Goal: Task Accomplishment & Management: Use online tool/utility

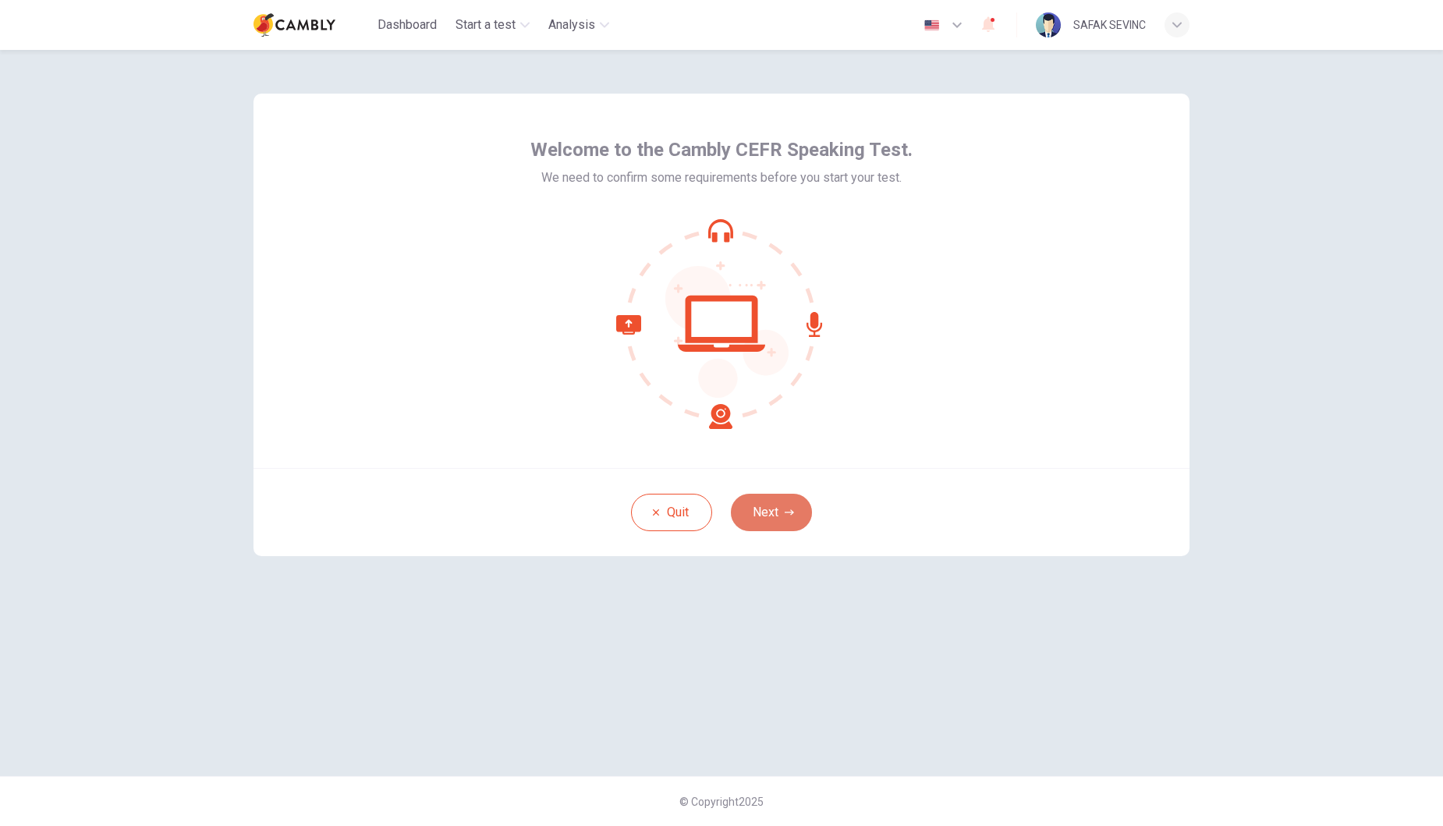
click at [771, 524] on button "Next" at bounding box center [771, 512] width 81 height 37
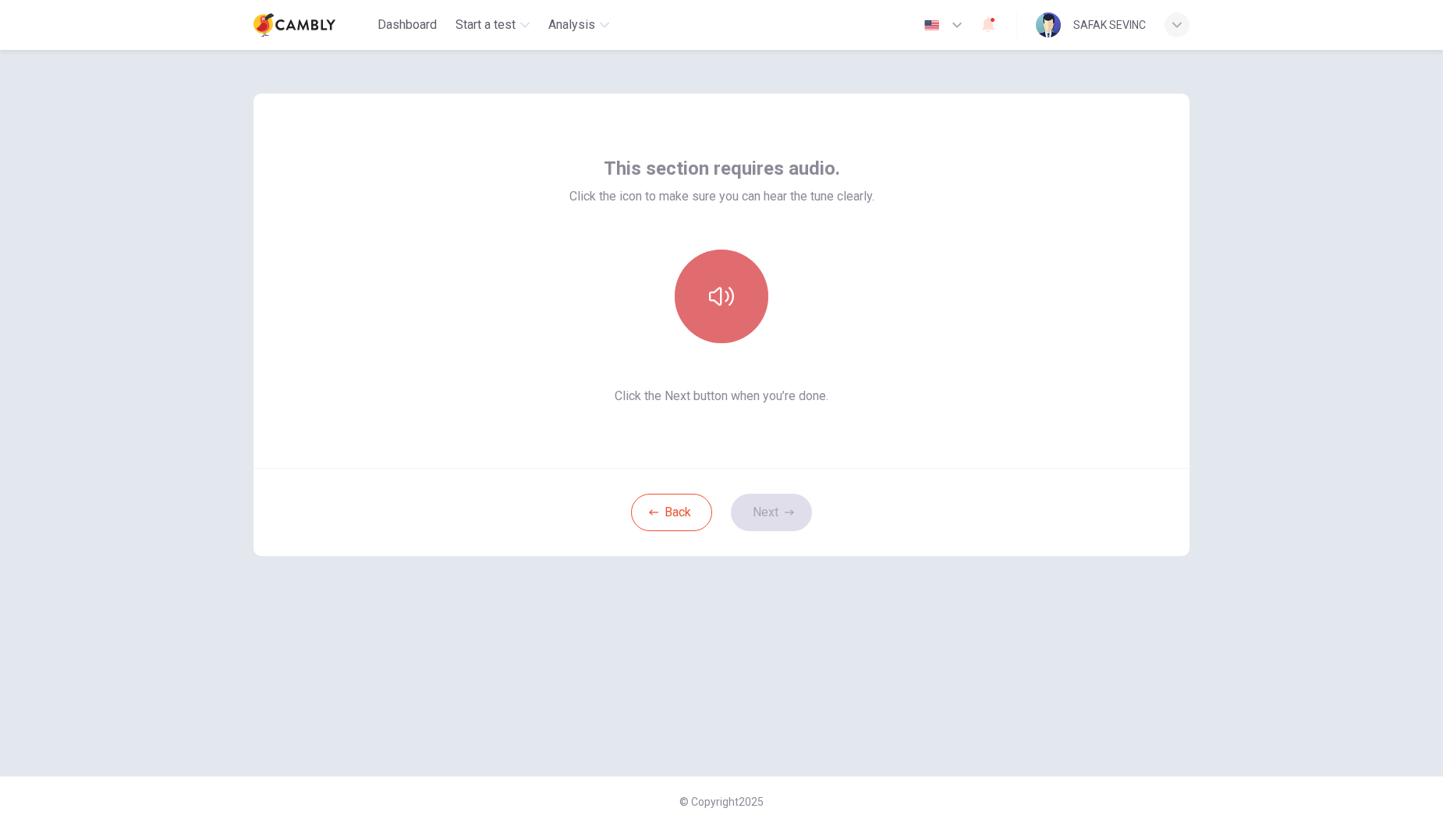
click at [719, 300] on icon "button" at bounding box center [721, 296] width 25 height 25
click at [786, 509] on icon "button" at bounding box center [789, 512] width 9 height 9
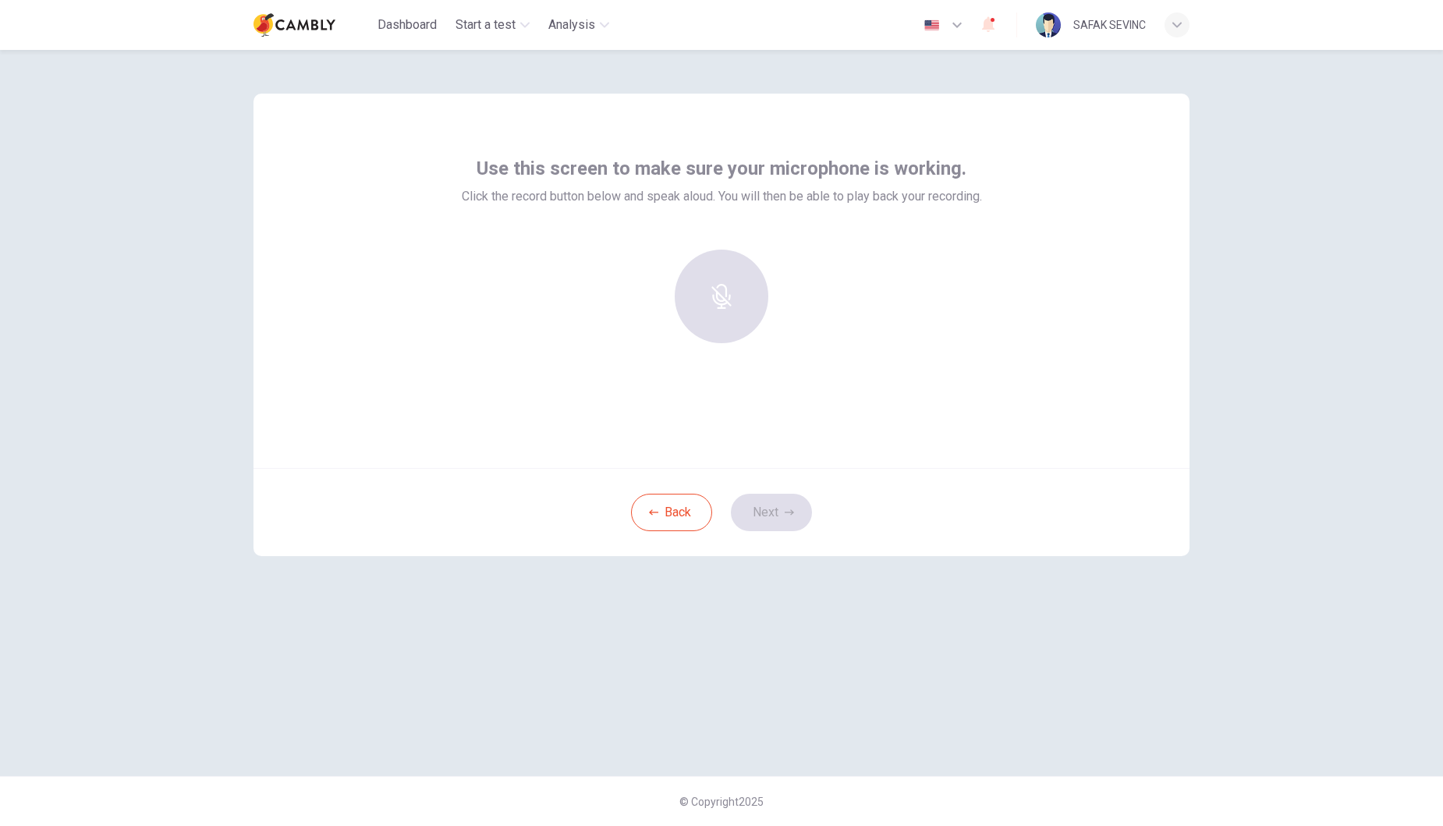
click at [591, 437] on div "Use this screen to make sure your microphone is working. Click the record butto…" at bounding box center [722, 281] width 936 height 375
click at [737, 307] on div at bounding box center [721, 297] width 169 height 94
click at [677, 503] on button "Back" at bounding box center [671, 512] width 81 height 37
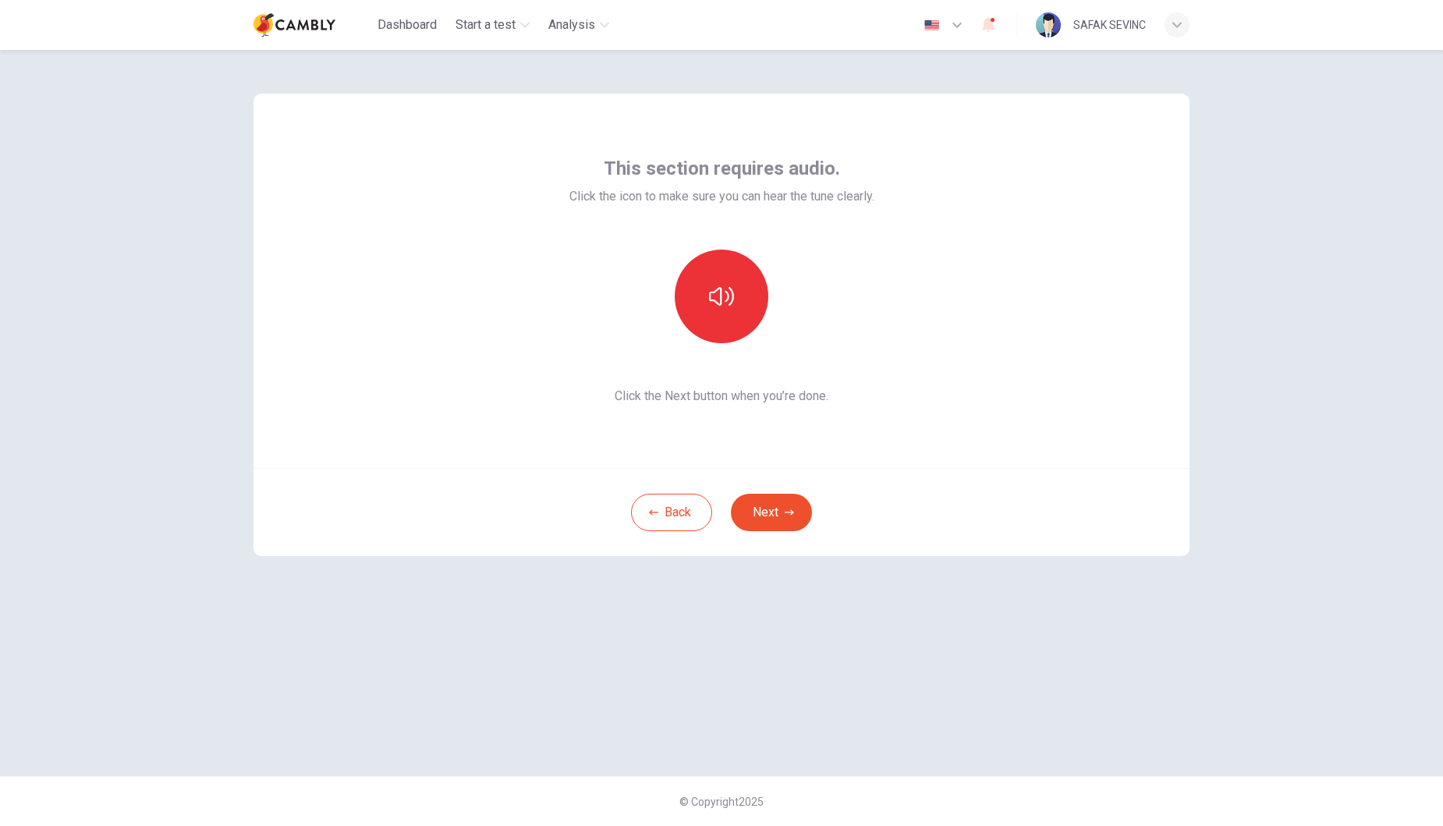
click at [765, 534] on div "Back Next" at bounding box center [722, 512] width 936 height 88
click at [765, 517] on button "Next" at bounding box center [771, 512] width 81 height 37
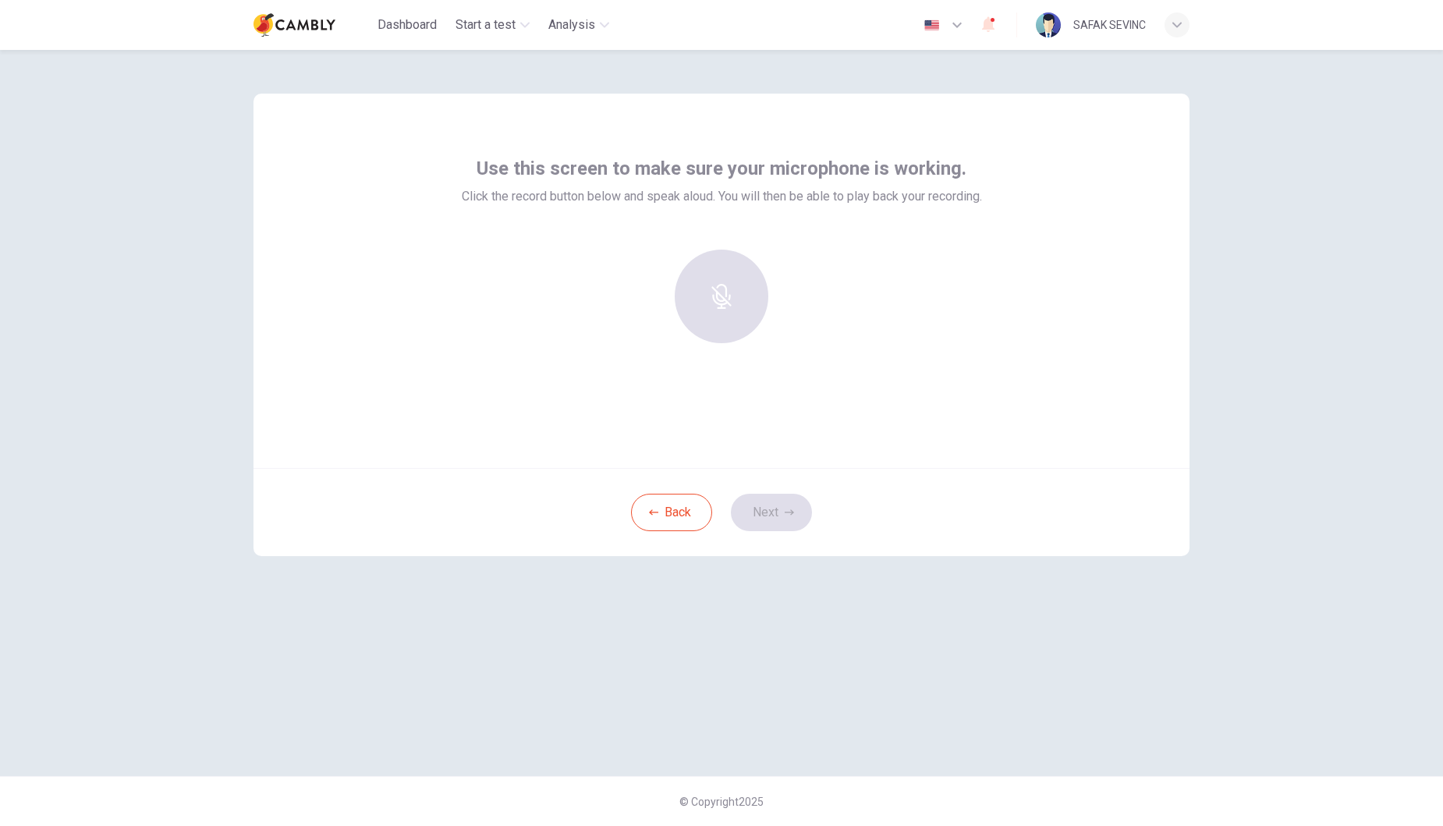
click at [707, 287] on div at bounding box center [721, 297] width 169 height 94
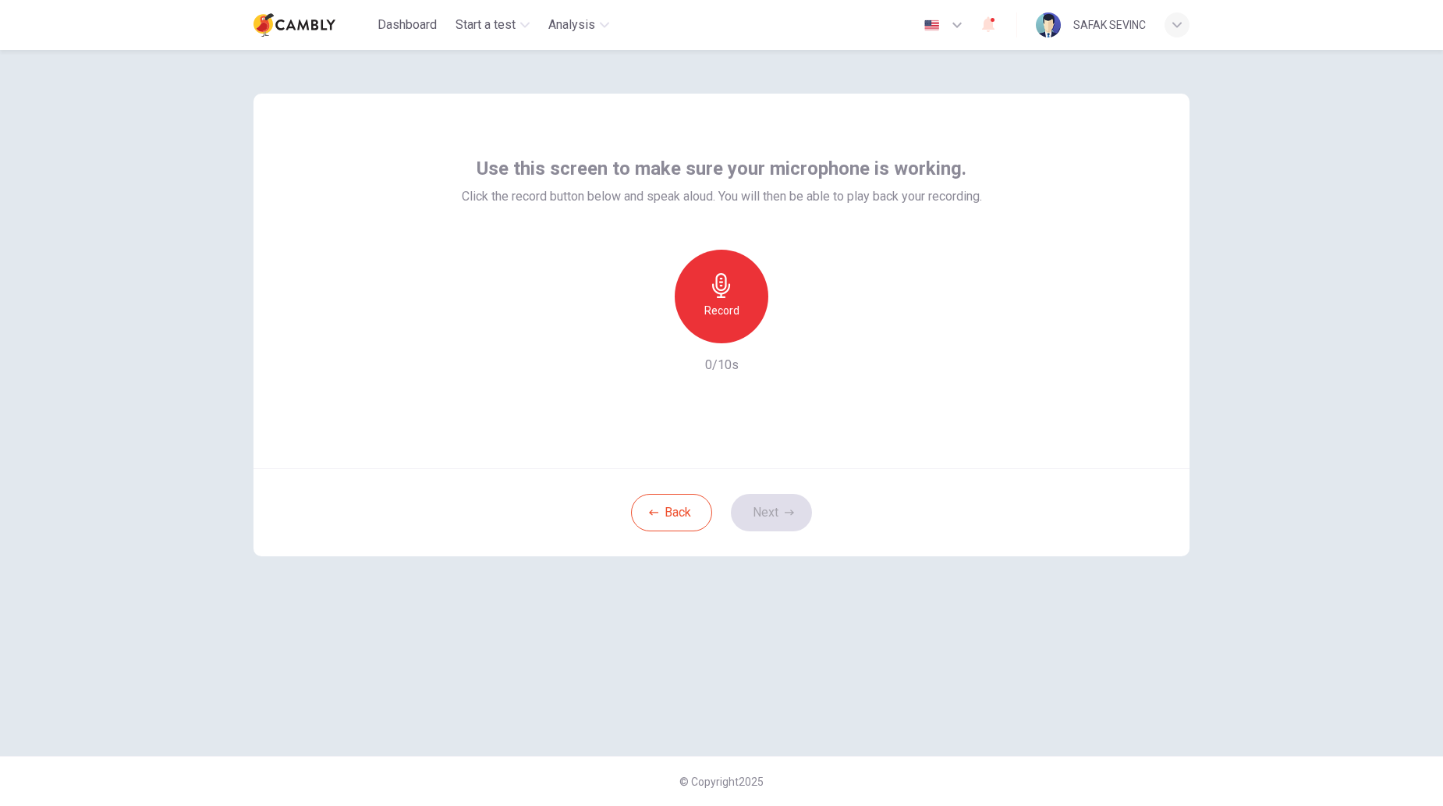
click at [399, 294] on div "Use this screen to make sure your microphone is working. Click the record butto…" at bounding box center [722, 281] width 936 height 375
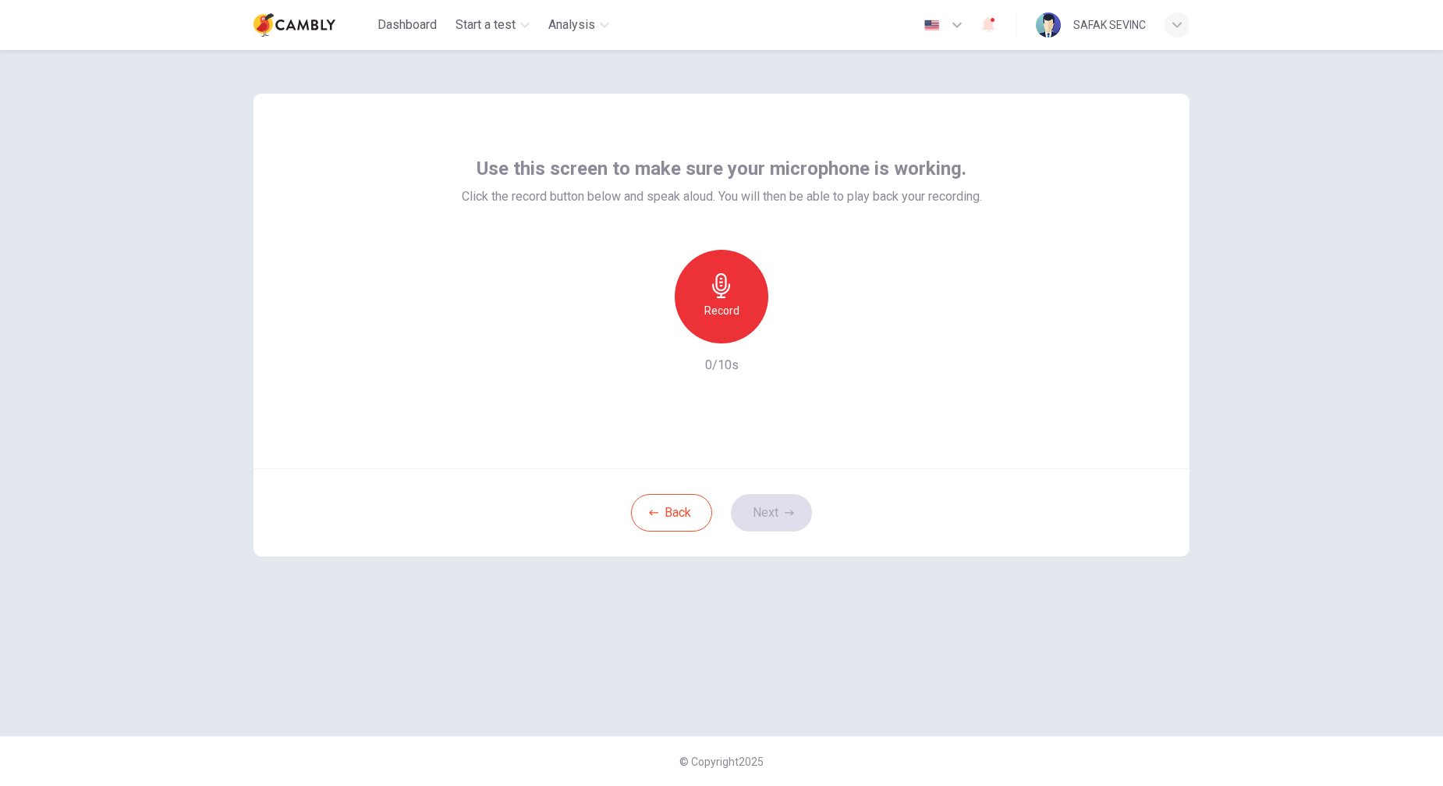
click at [720, 296] on icon "button" at bounding box center [721, 285] width 18 height 25
click at [735, 288] on div "Stop" at bounding box center [722, 297] width 94 height 94
click at [790, 337] on icon "button" at bounding box center [794, 331] width 16 height 16
click at [772, 512] on button "Next" at bounding box center [771, 512] width 81 height 37
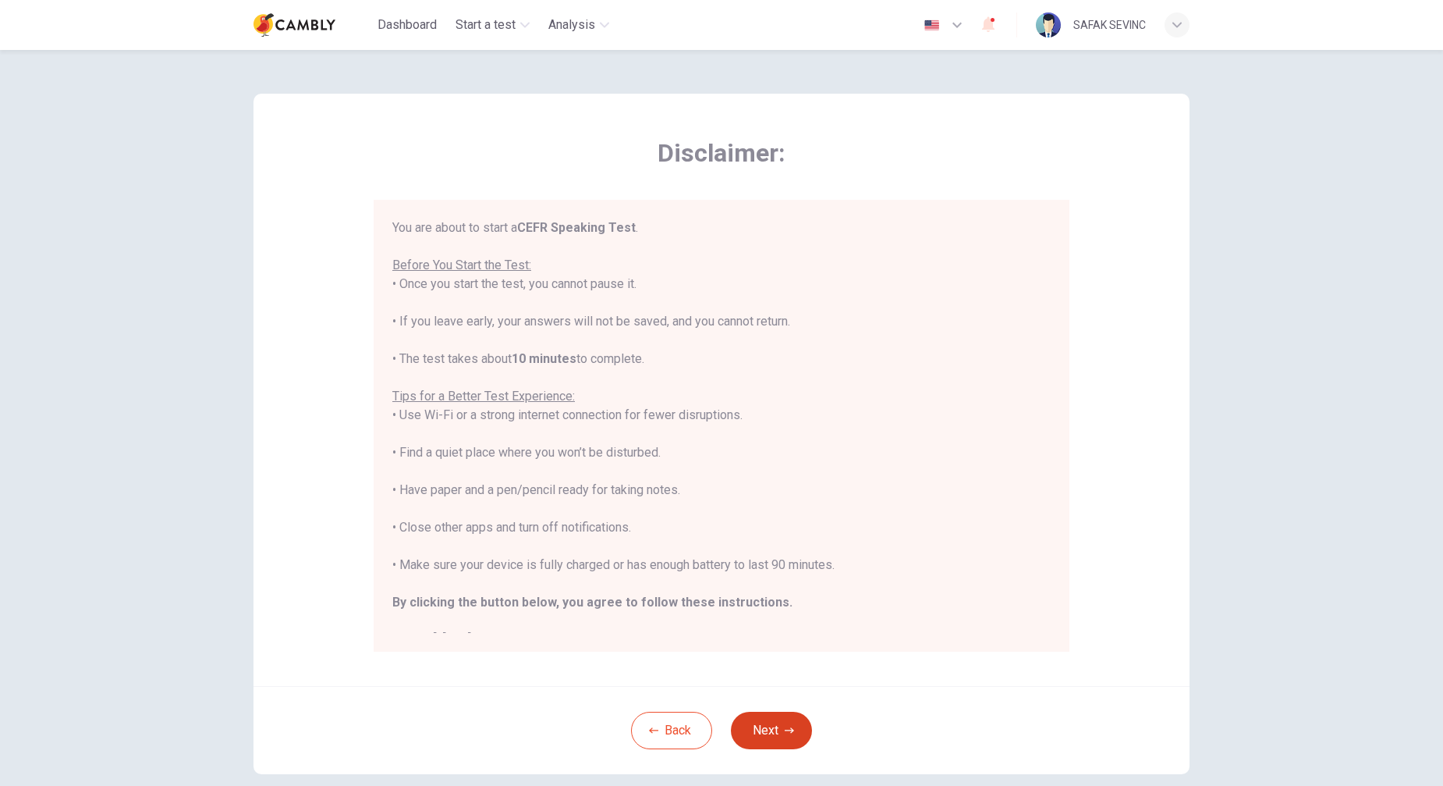
click at [772, 725] on button "Next" at bounding box center [771, 730] width 81 height 37
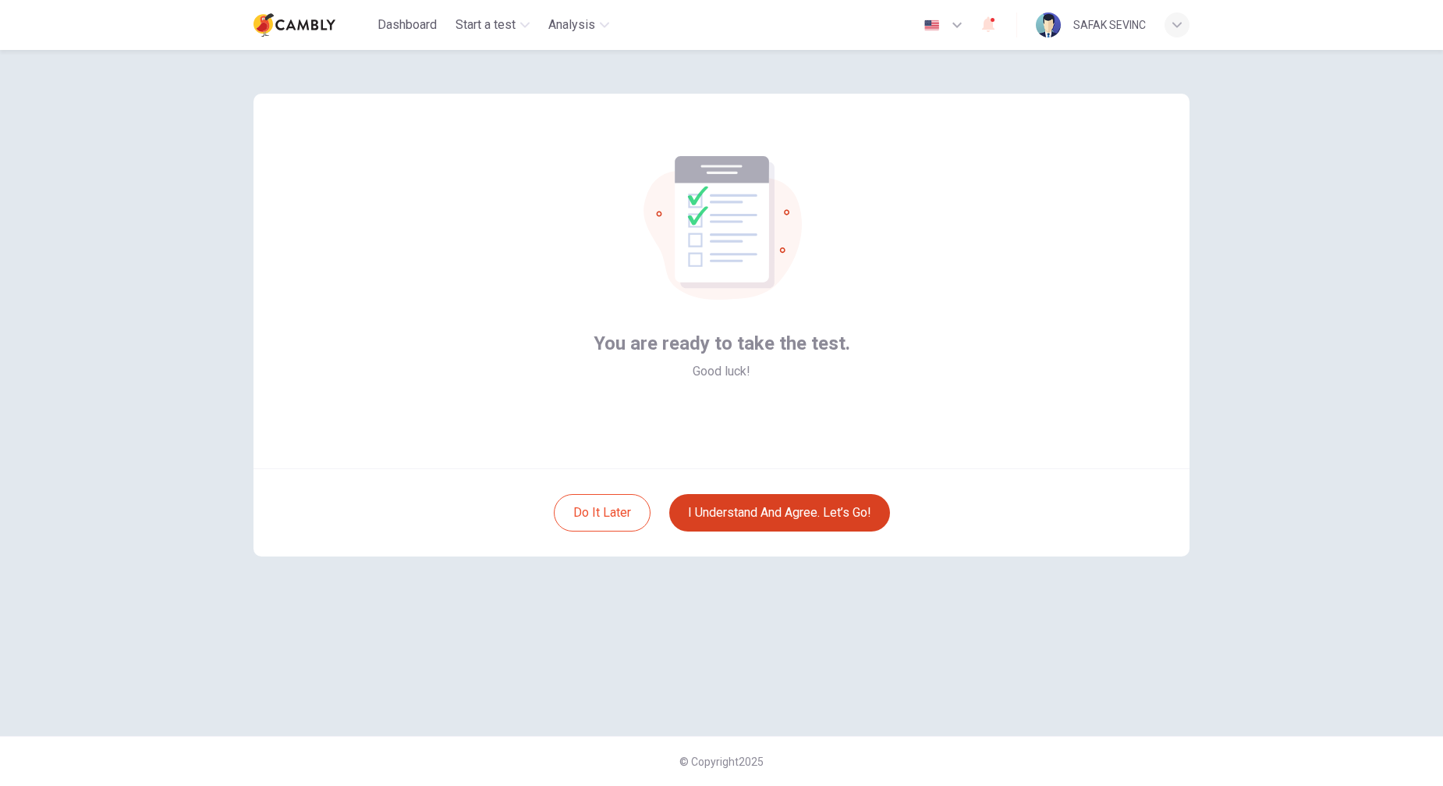
click at [763, 512] on button "I understand and agree. Let’s go!" at bounding box center [779, 512] width 221 height 37
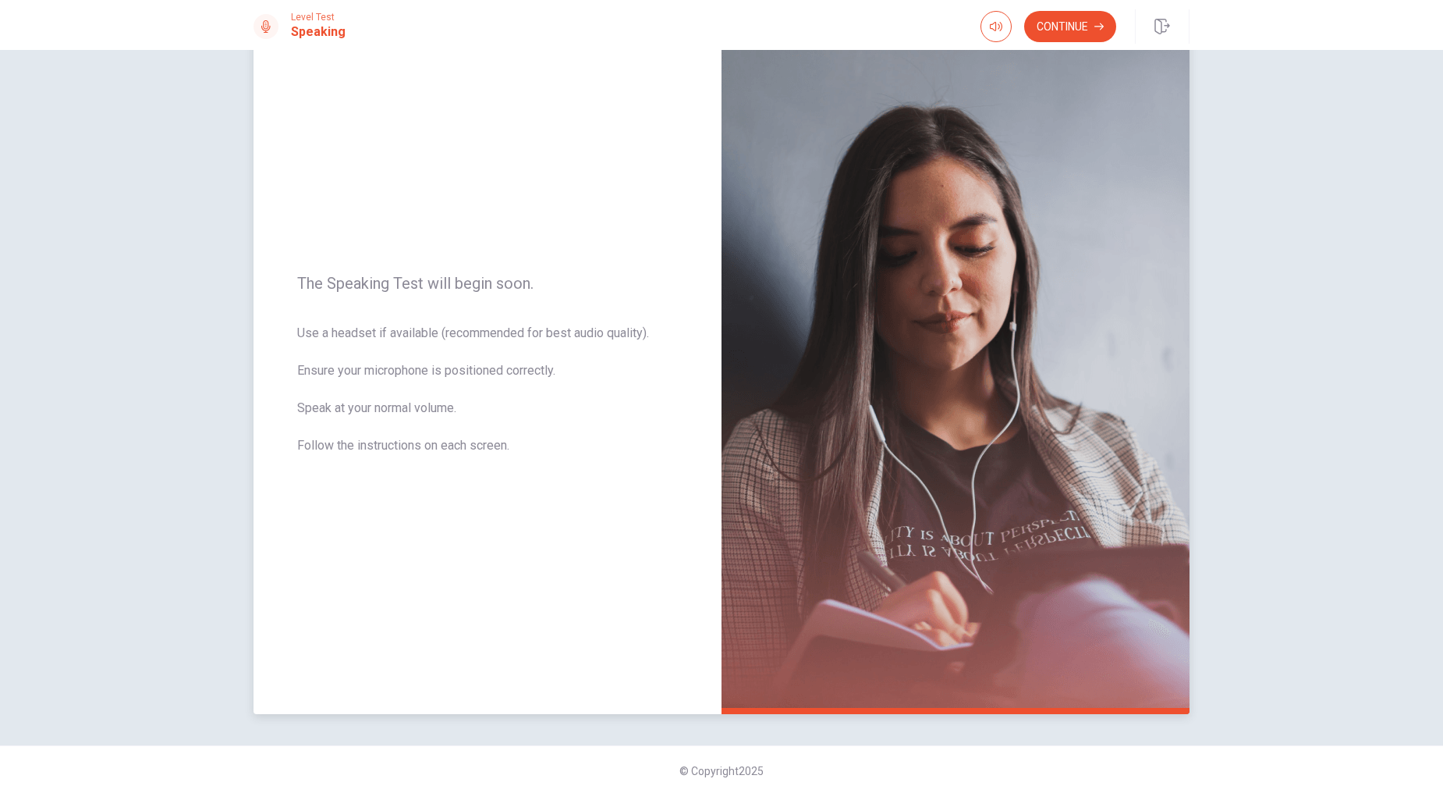
scroll to position [57, 0]
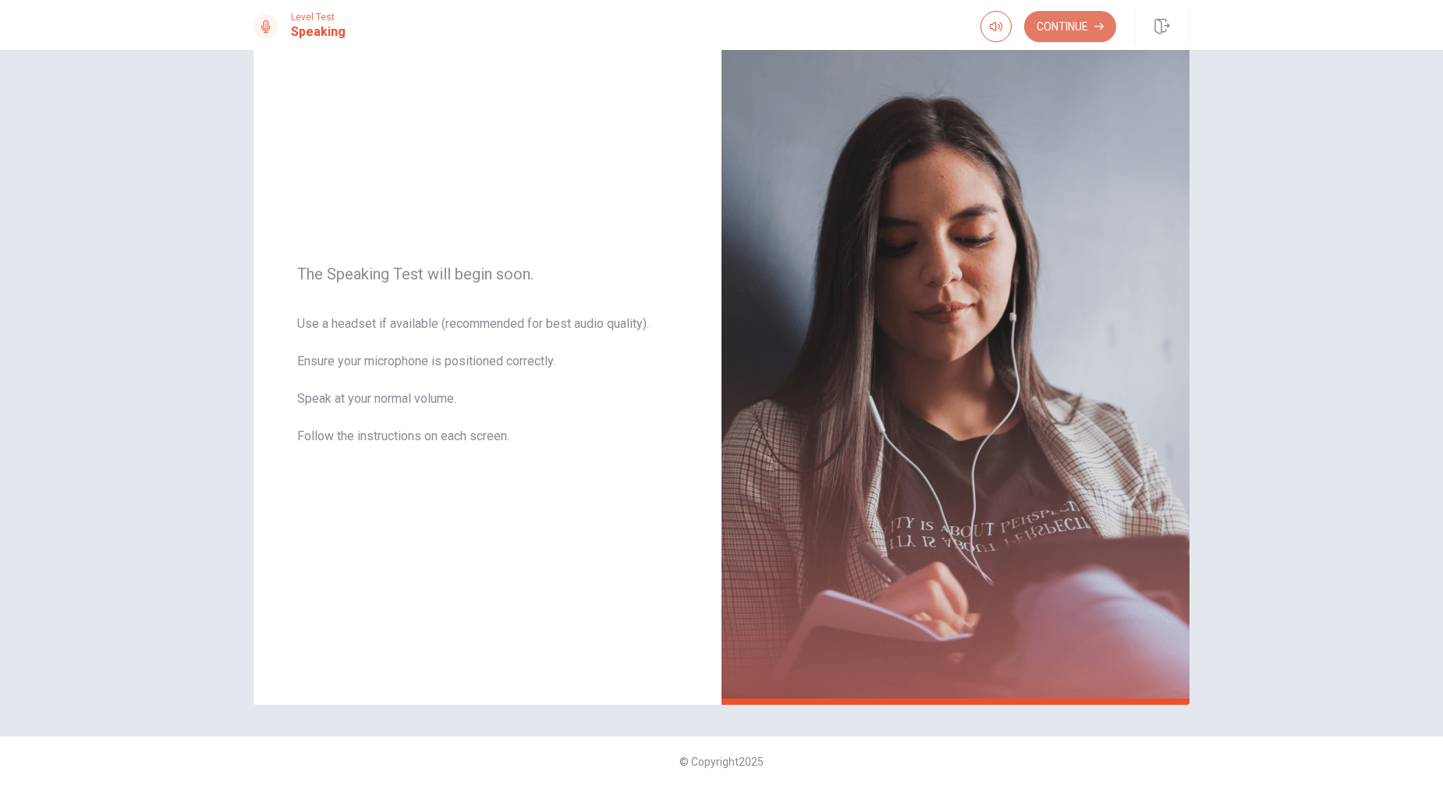
click at [1051, 22] on button "Continue" at bounding box center [1070, 26] width 92 height 31
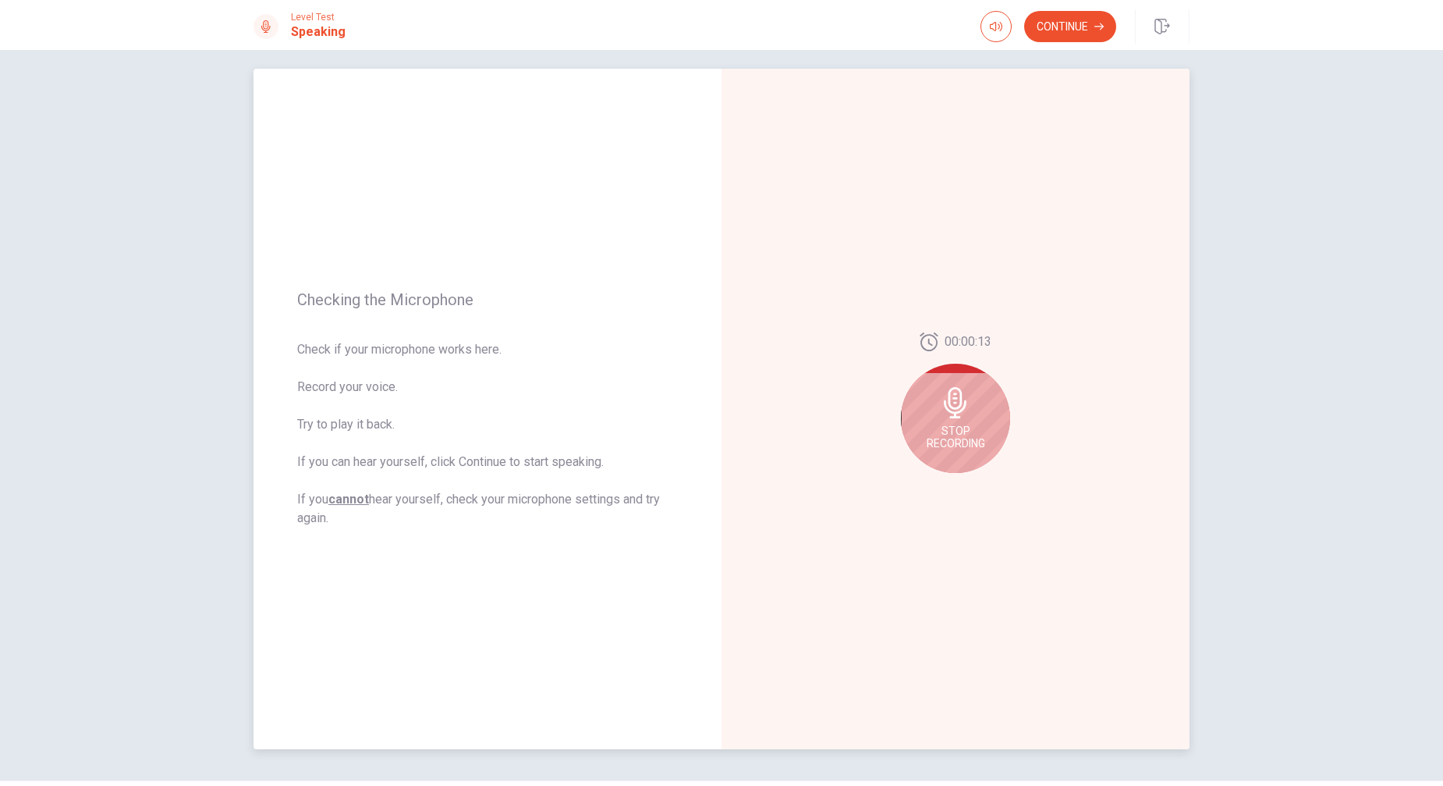
scroll to position [0, 0]
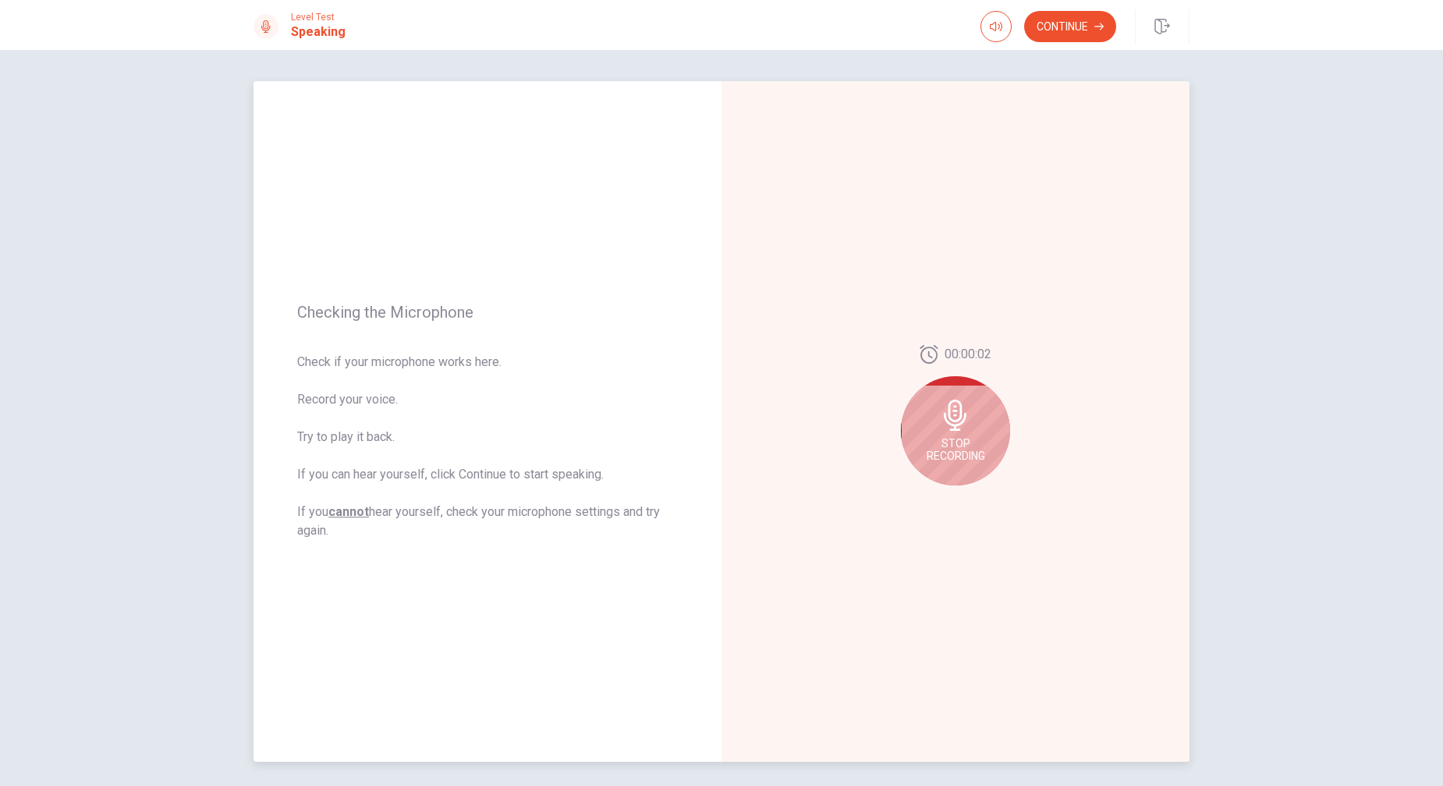
click at [963, 453] on span "Stop Recording" at bounding box center [956, 449] width 59 height 25
click at [973, 499] on button "Play Audio" at bounding box center [973, 498] width 22 height 22
click at [968, 498] on icon "Pause Audio" at bounding box center [972, 497] width 9 height 9
click at [969, 499] on icon "Play Audio" at bounding box center [972, 497] width 7 height 9
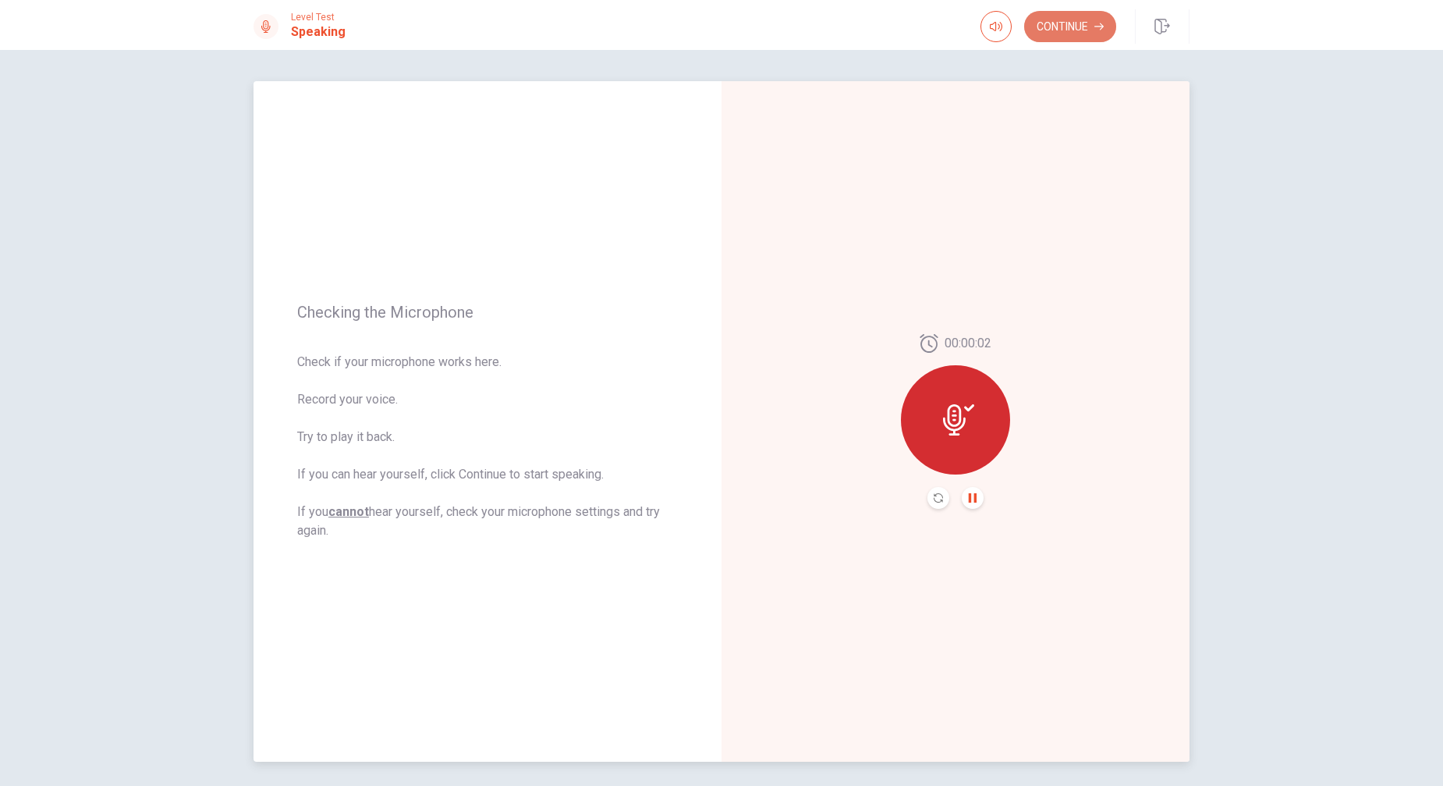
click at [1072, 34] on button "Continue" at bounding box center [1070, 26] width 92 height 31
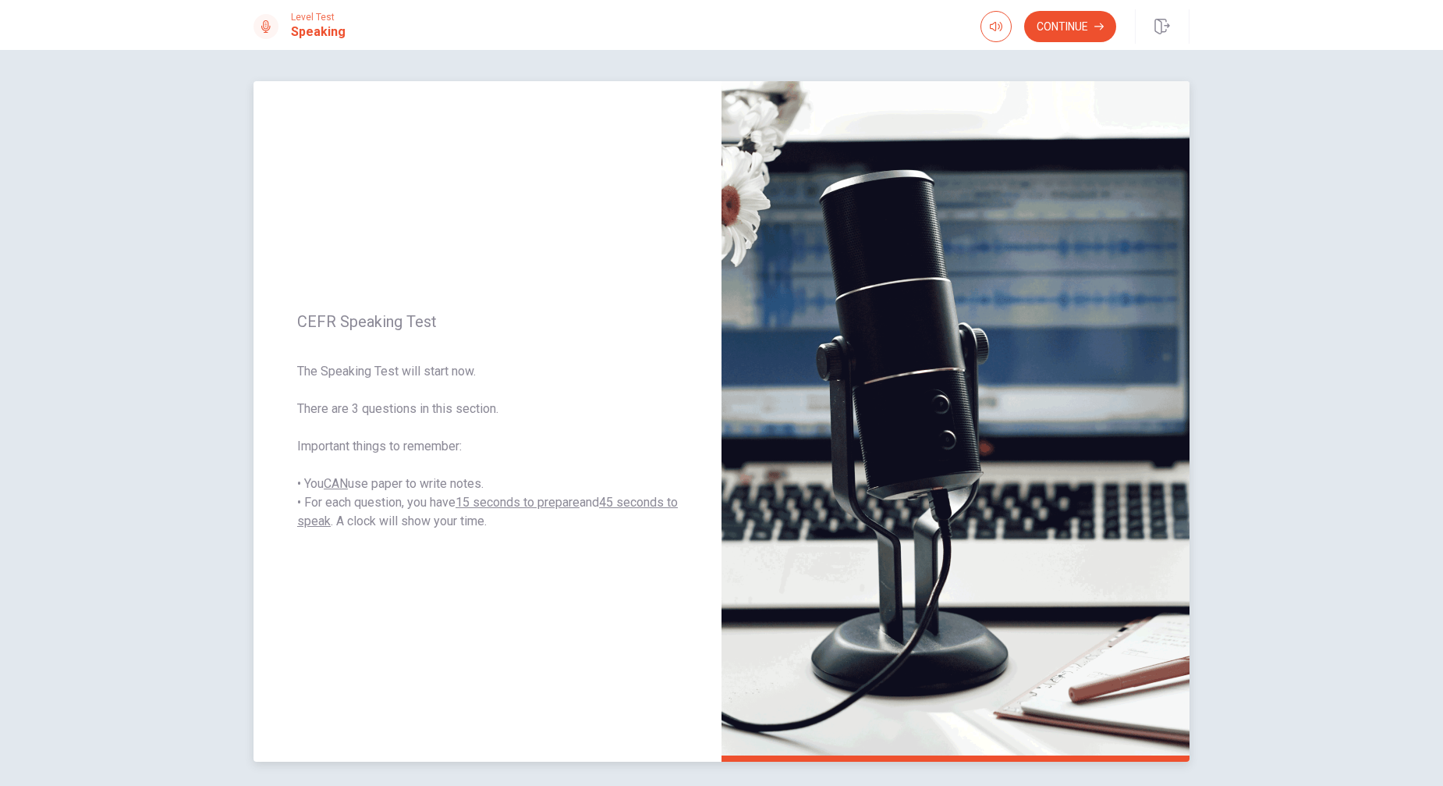
scroll to position [57, 0]
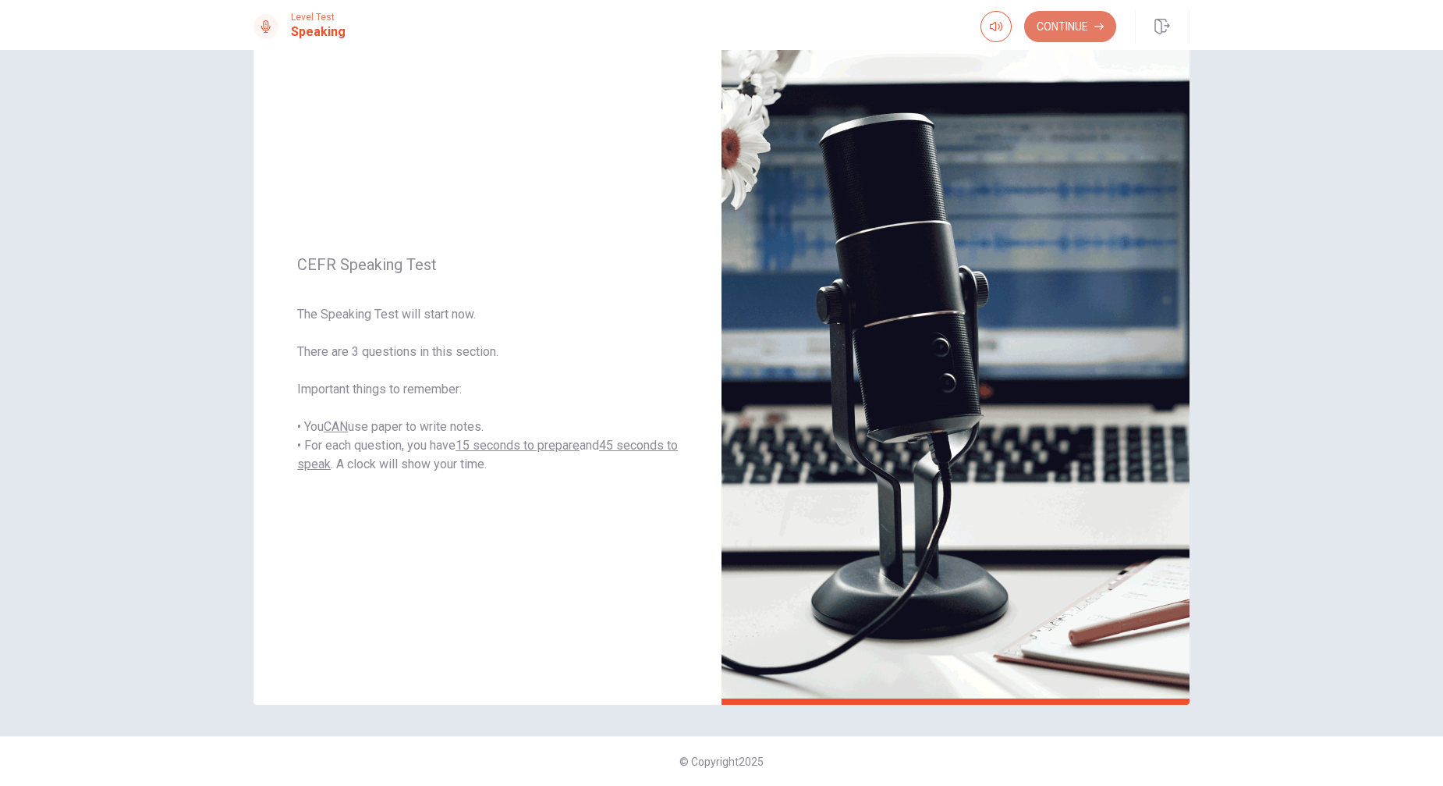
click at [1067, 31] on button "Continue" at bounding box center [1070, 26] width 92 height 31
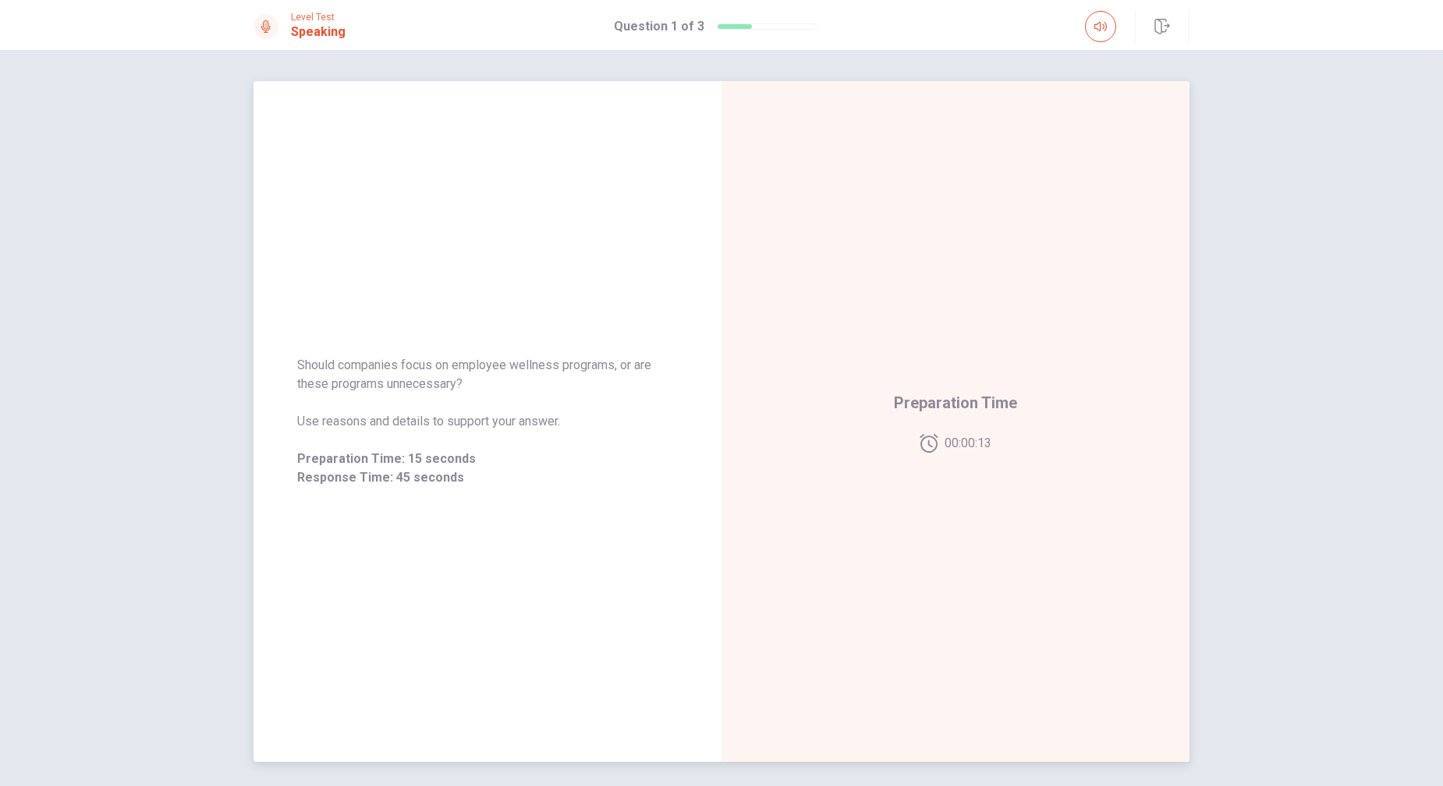
click at [801, 485] on div "Preparation Time 00:00:13" at bounding box center [956, 421] width 468 height 680
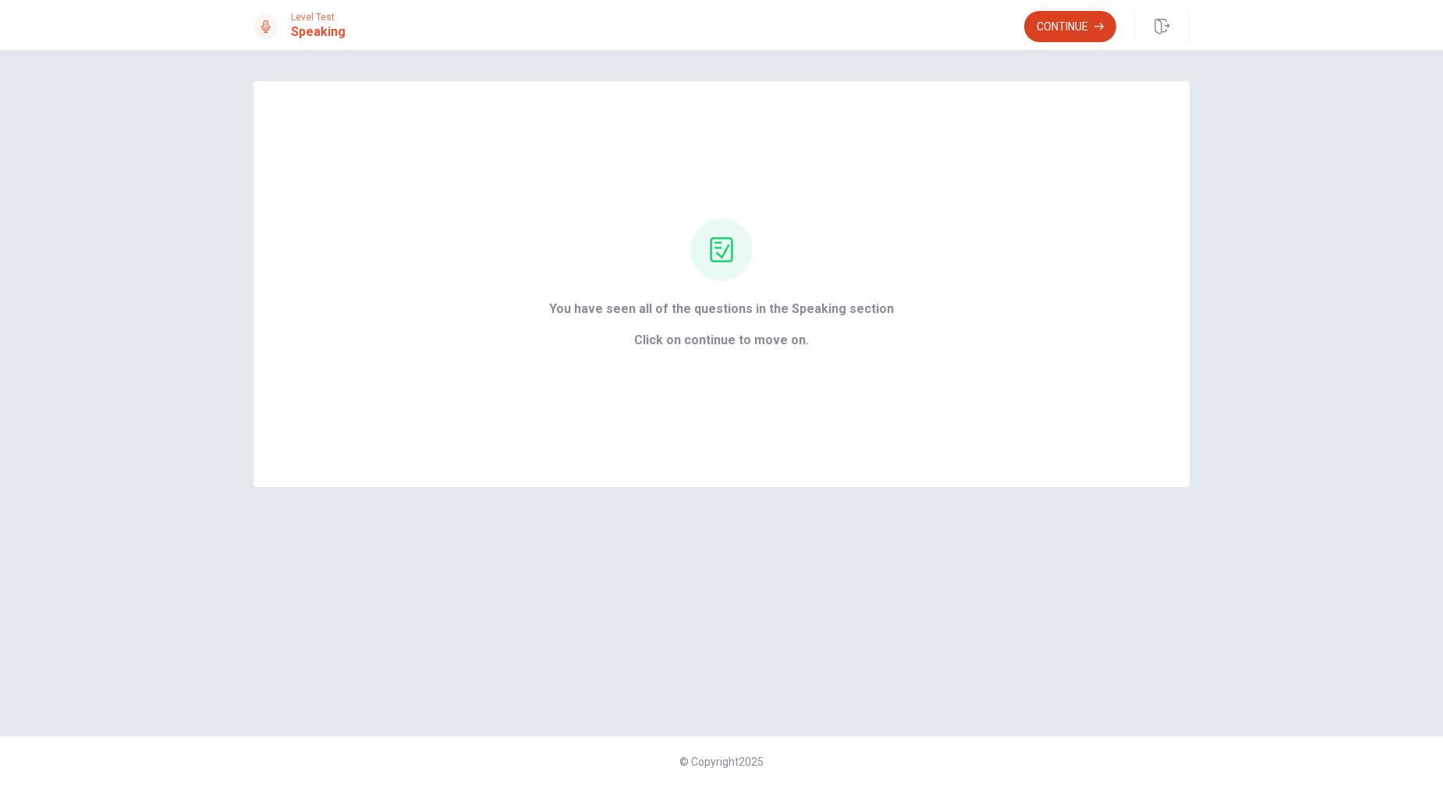
click at [1085, 27] on button "Continue" at bounding box center [1070, 26] width 92 height 31
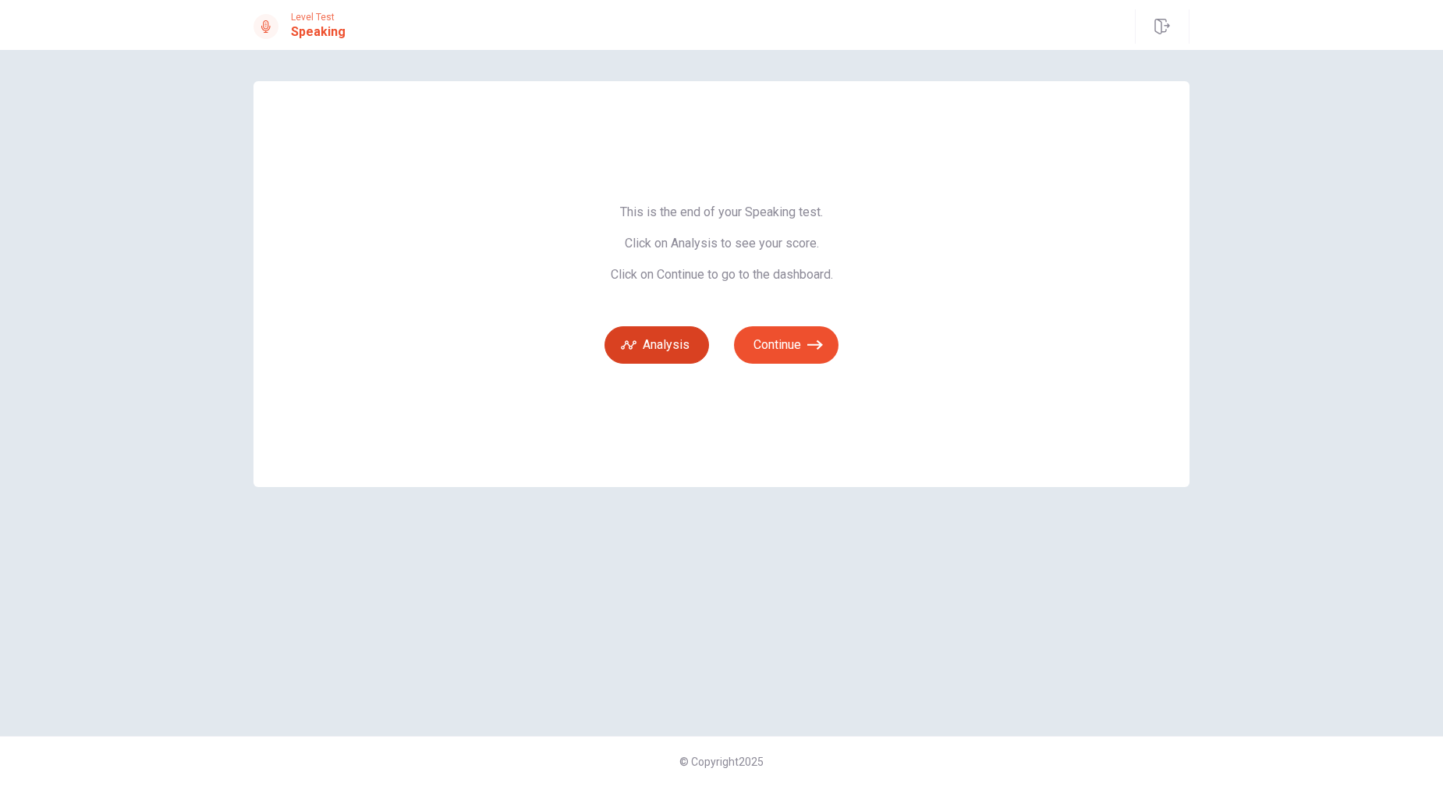
click at [675, 326] on button "Analysis" at bounding box center [657, 344] width 105 height 37
